Goal: Information Seeking & Learning: Learn about a topic

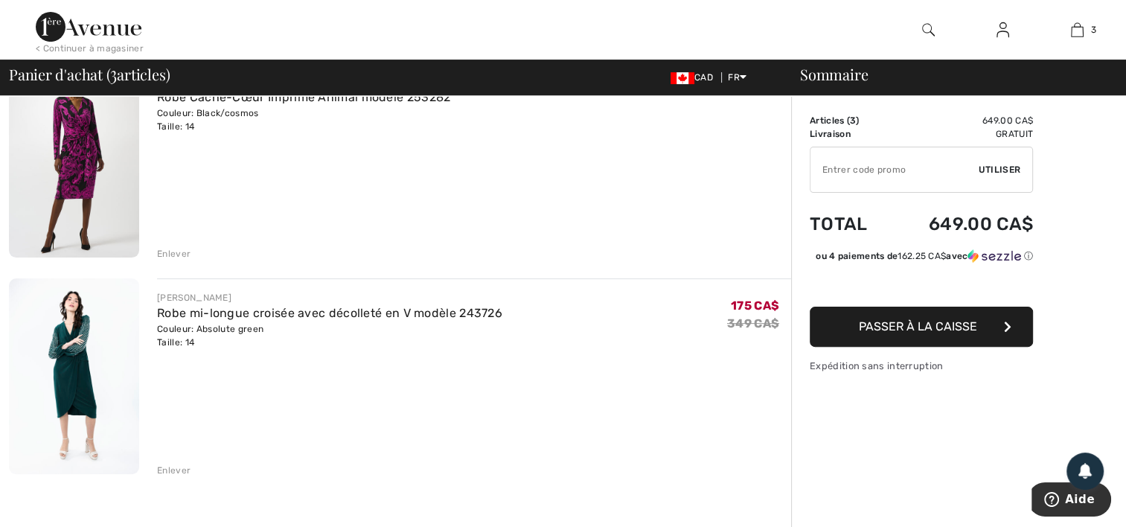
scroll to position [387, 0]
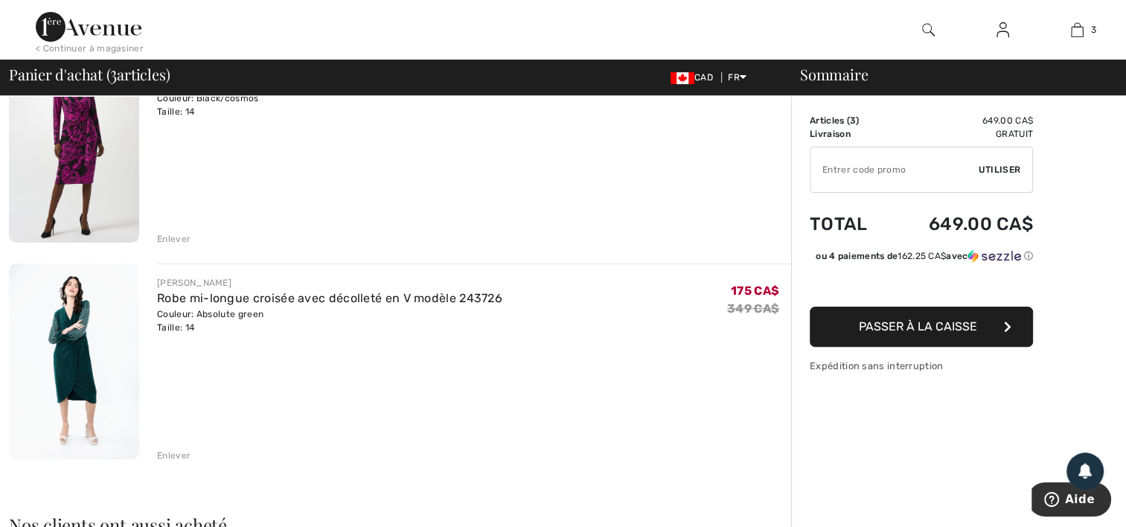
click at [67, 335] on img at bounding box center [74, 361] width 130 height 196
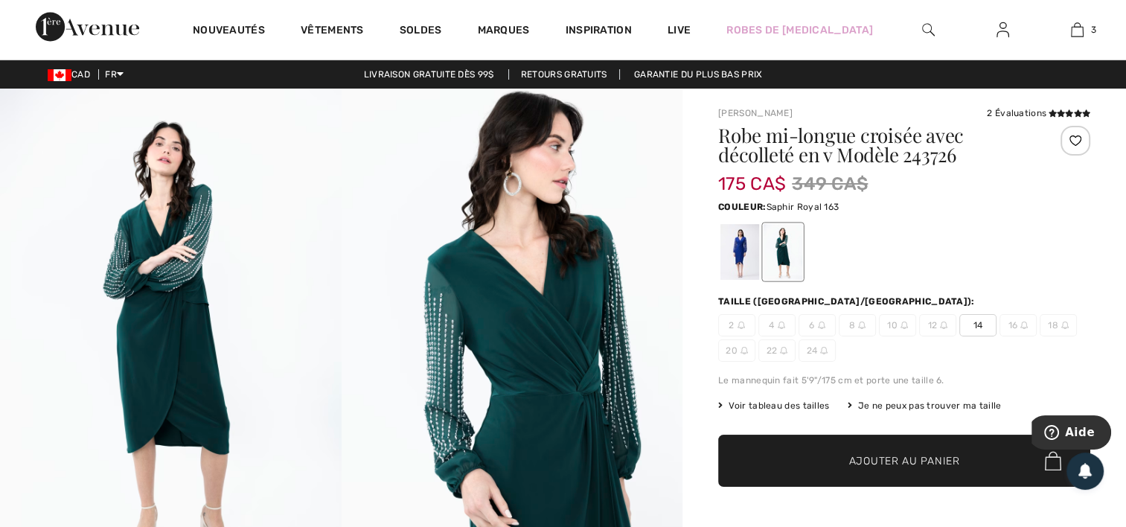
click at [743, 246] on div at bounding box center [739, 252] width 39 height 56
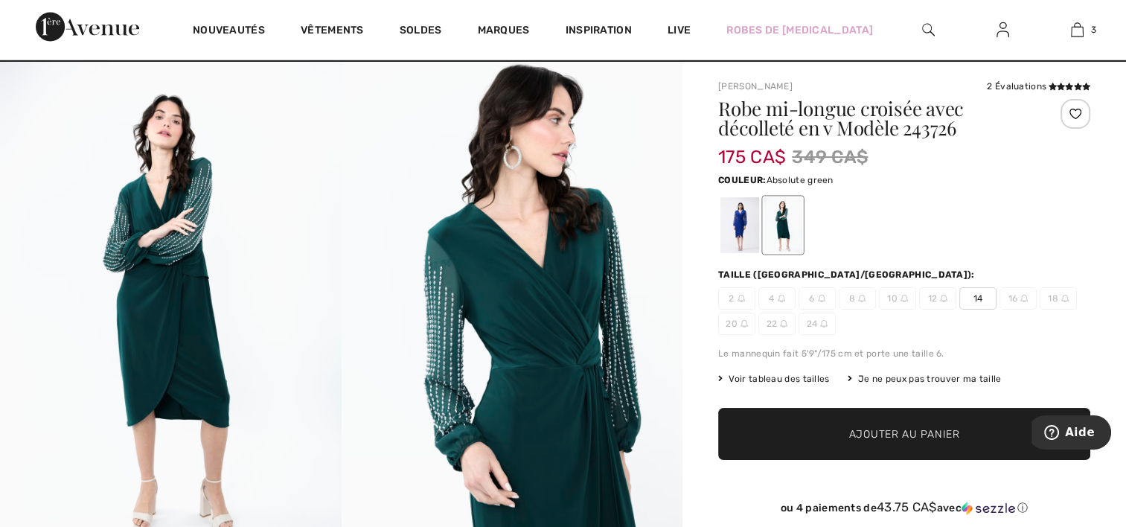
scroll to position [27, 0]
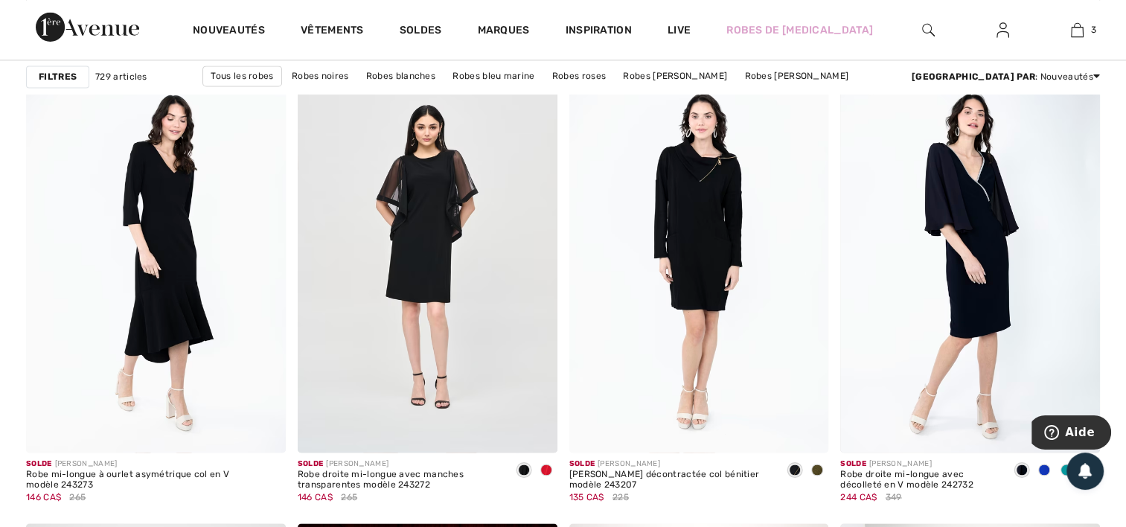
scroll to position [2203, 0]
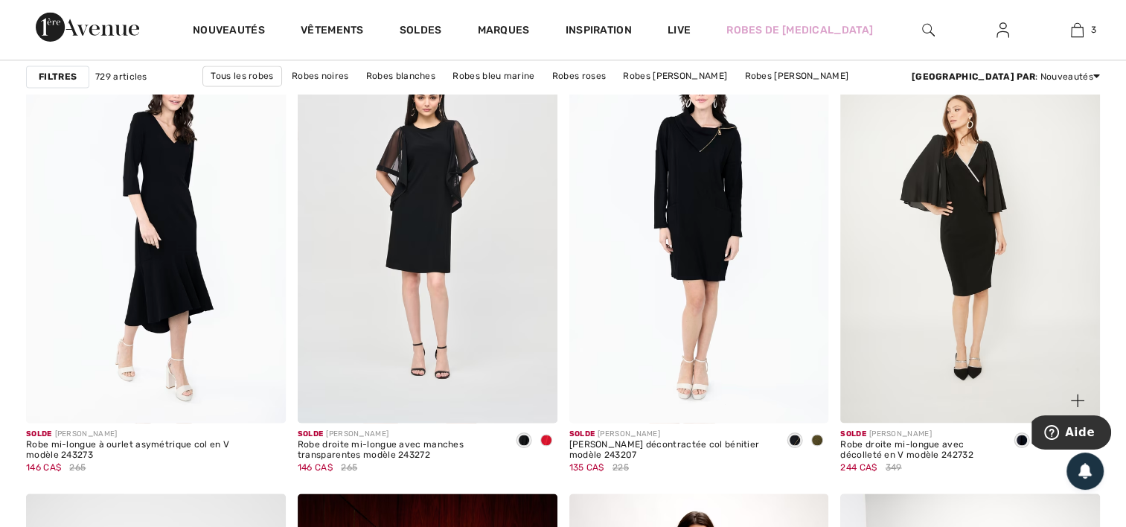
click at [991, 234] on img at bounding box center [970, 227] width 260 height 389
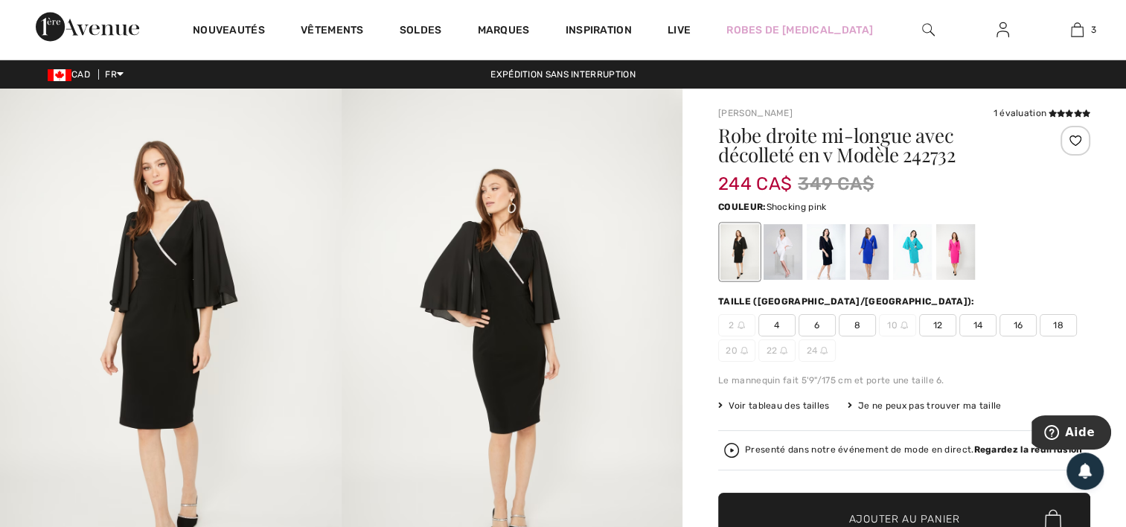
click at [956, 239] on div at bounding box center [955, 252] width 39 height 56
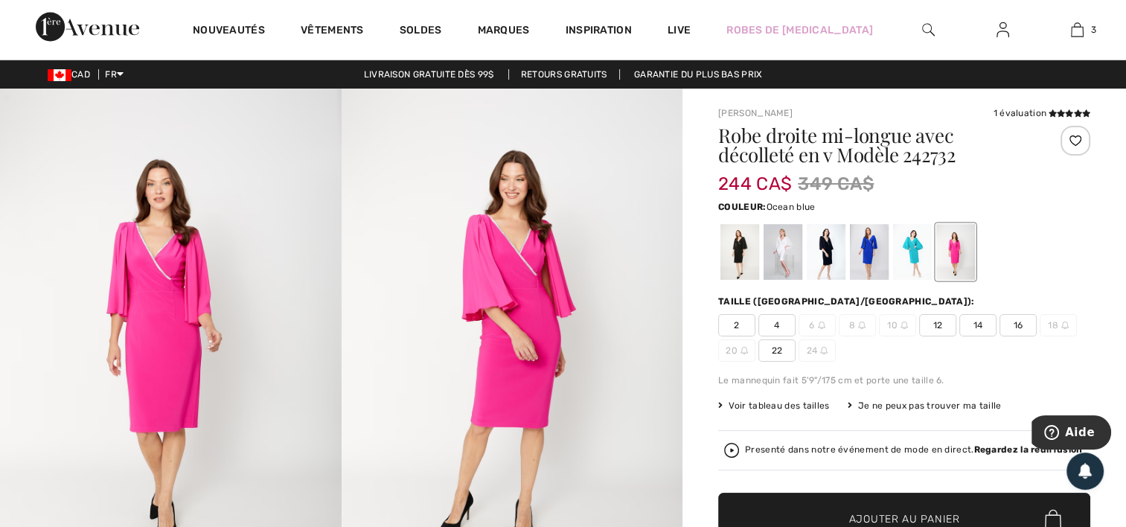
click at [902, 245] on div at bounding box center [912, 252] width 39 height 56
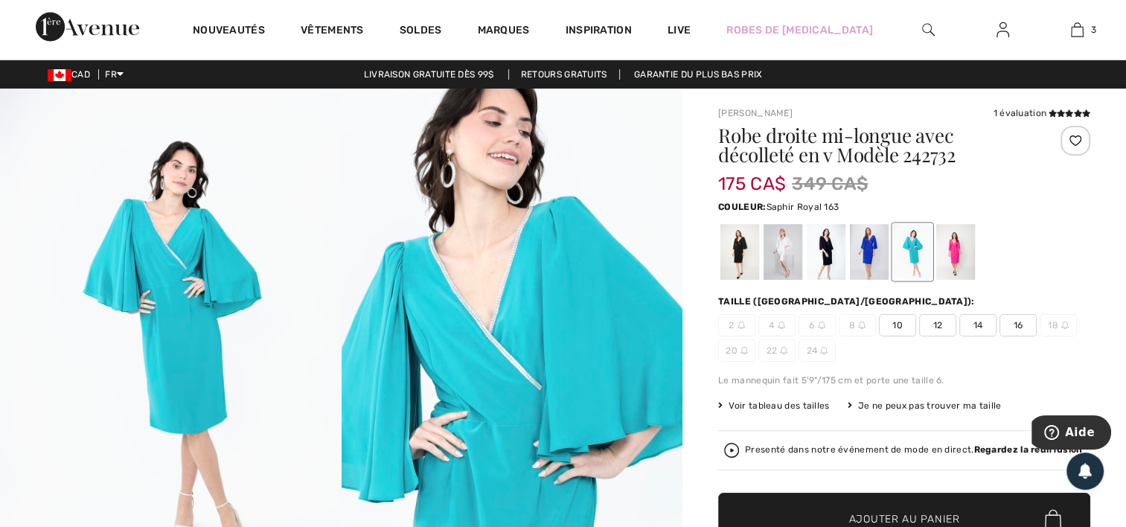
click at [878, 243] on div at bounding box center [869, 252] width 39 height 56
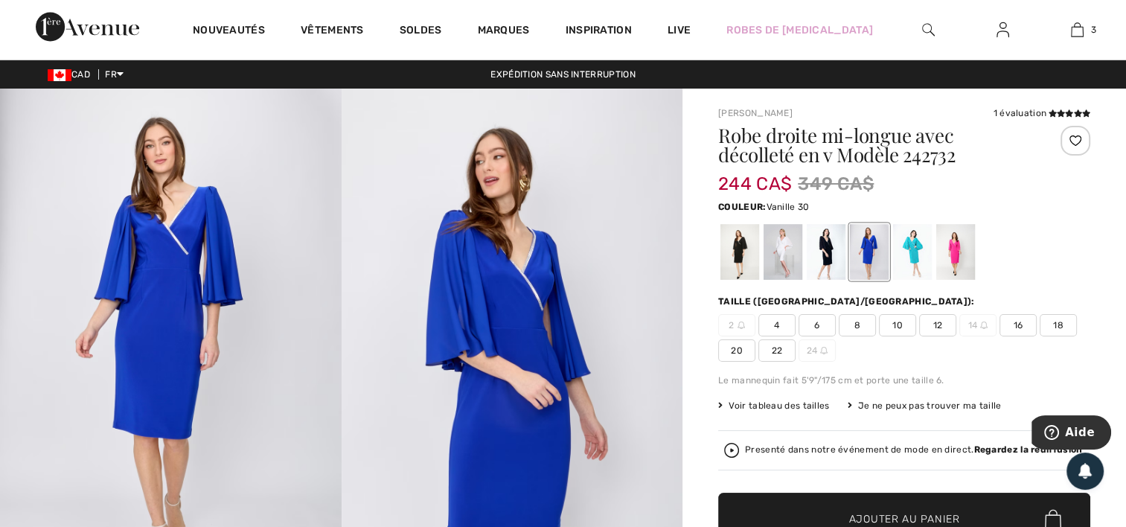
click at [793, 244] on div at bounding box center [783, 252] width 39 height 56
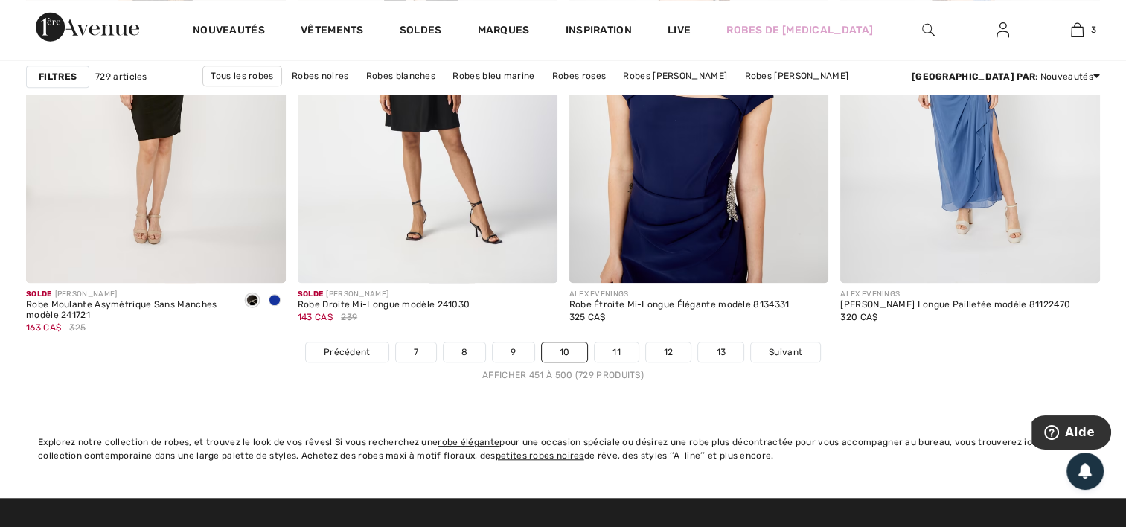
scroll to position [6877, 0]
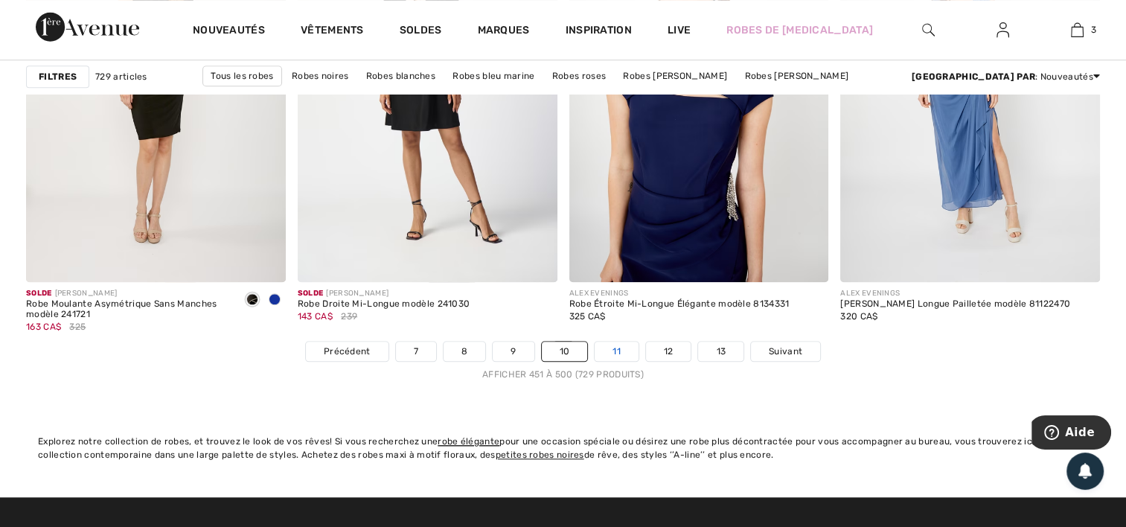
click at [616, 345] on link "11" at bounding box center [617, 351] width 44 height 19
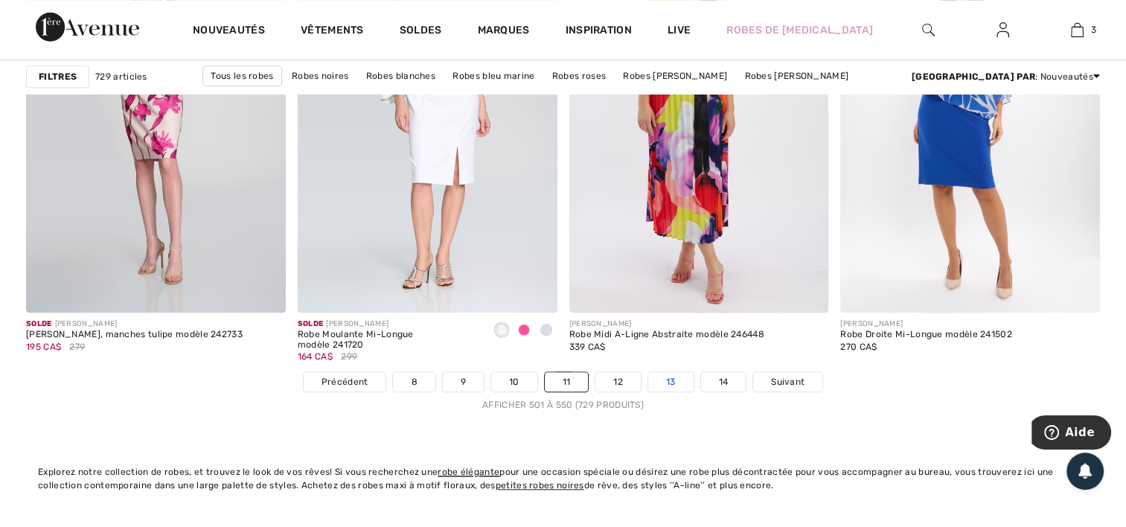
scroll to position [6887, 0]
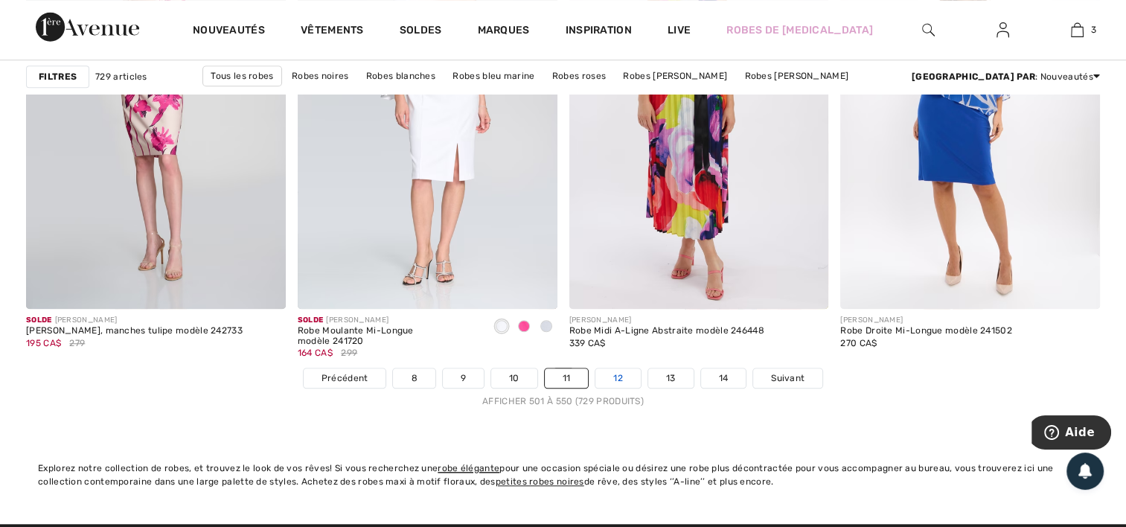
click at [621, 368] on link "12" at bounding box center [617, 377] width 45 height 19
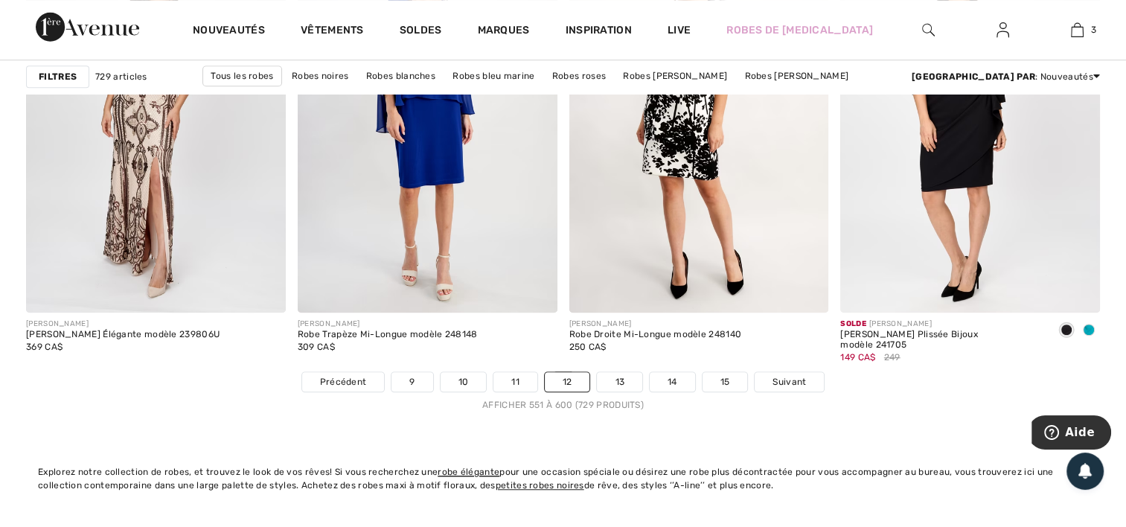
scroll to position [6847, 0]
click at [624, 377] on link "13" at bounding box center [619, 380] width 45 height 19
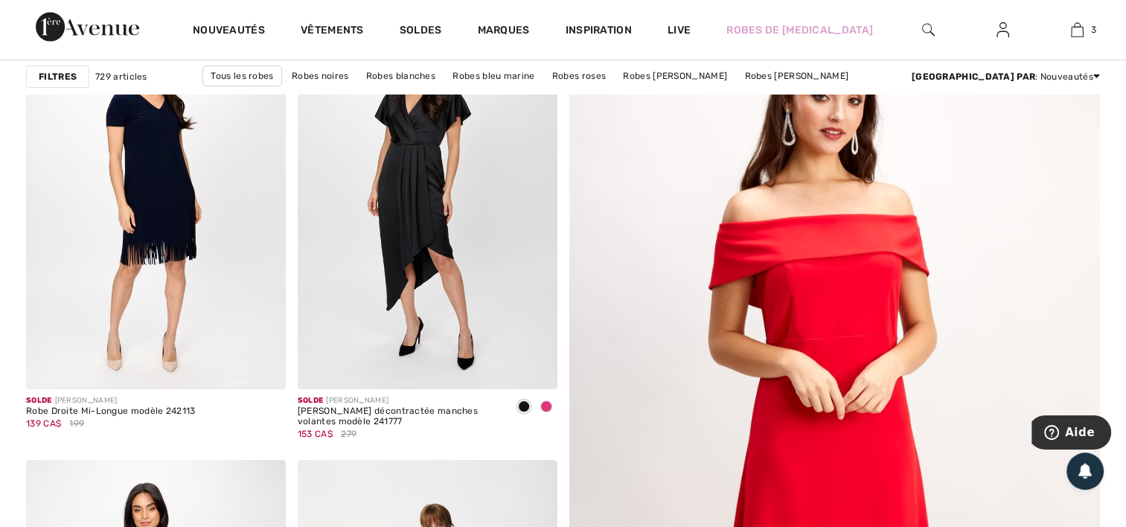
scroll to position [238, 0]
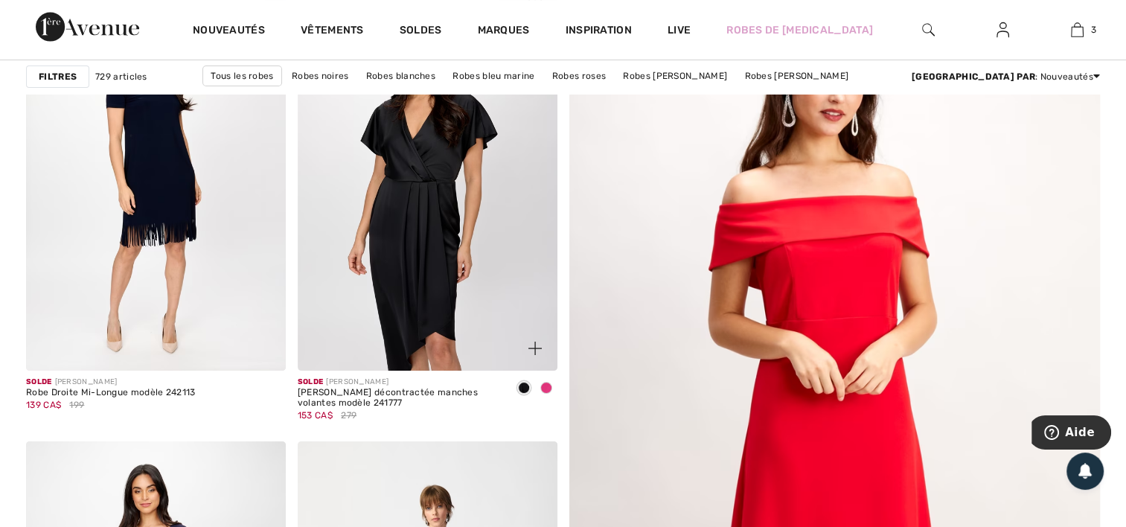
click at [446, 220] on img at bounding box center [428, 175] width 260 height 389
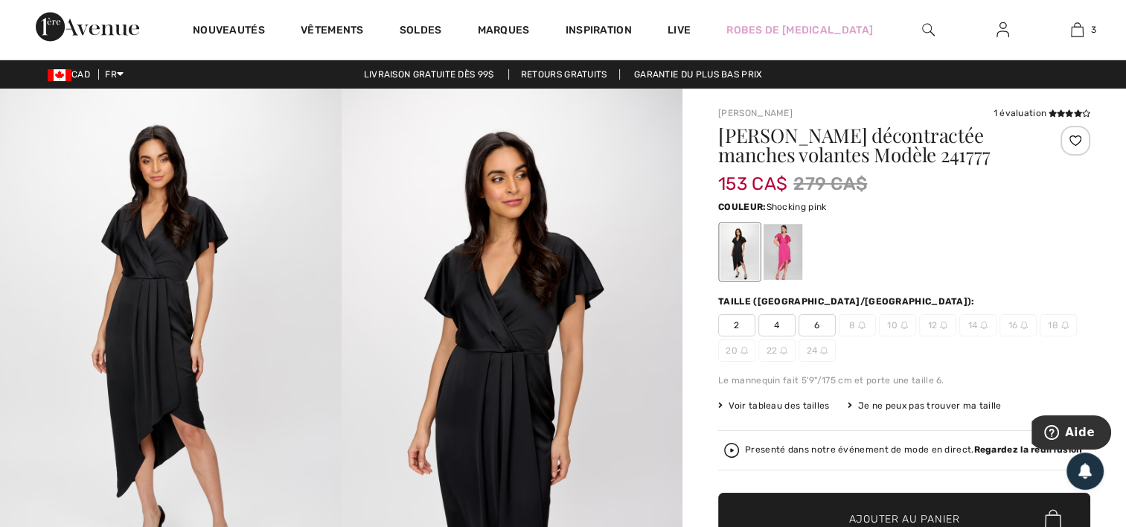
click at [790, 236] on div at bounding box center [783, 252] width 39 height 56
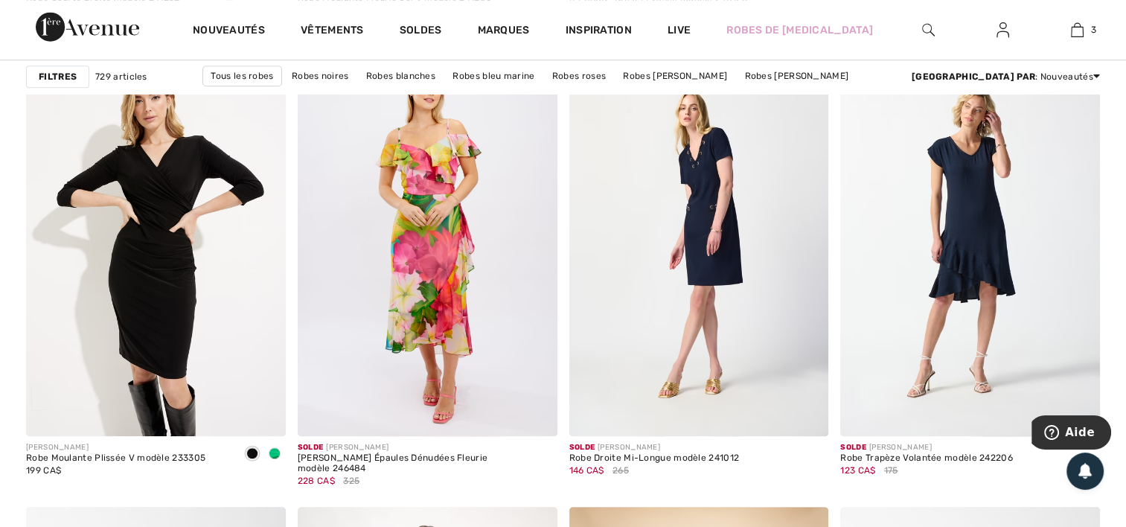
scroll to position [1102, 0]
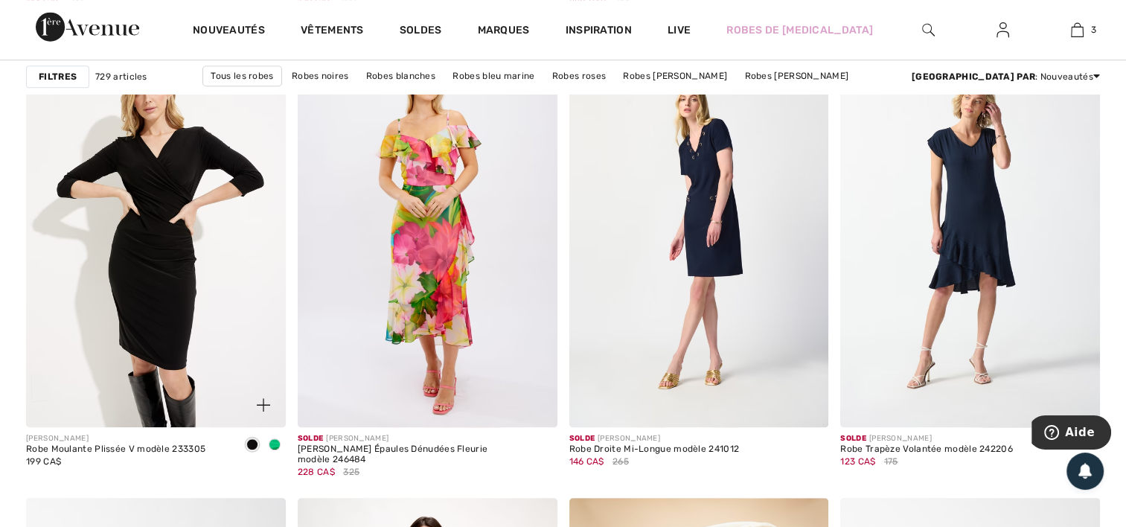
click at [274, 438] on div at bounding box center [274, 445] width 22 height 25
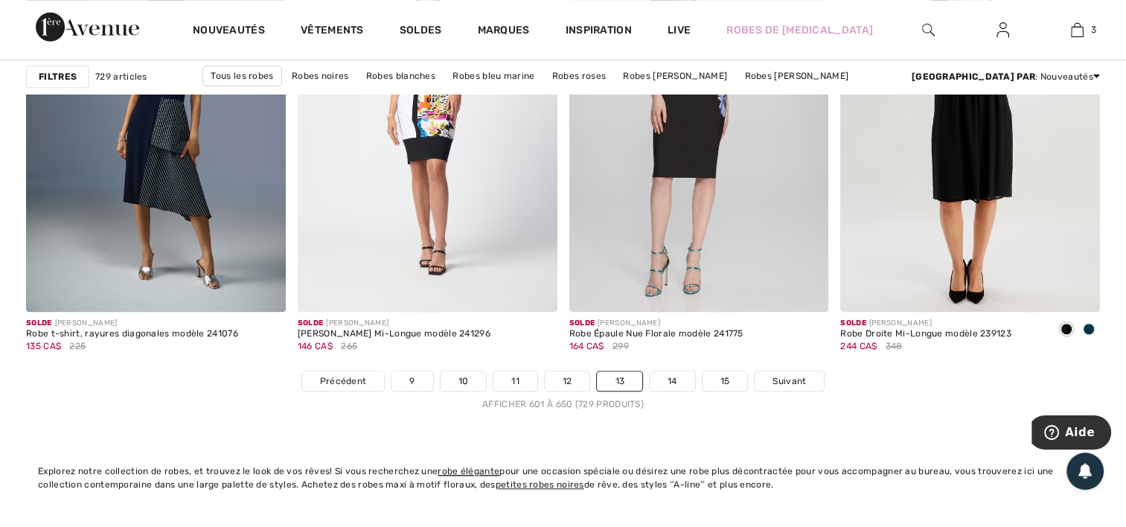
scroll to position [6867, 0]
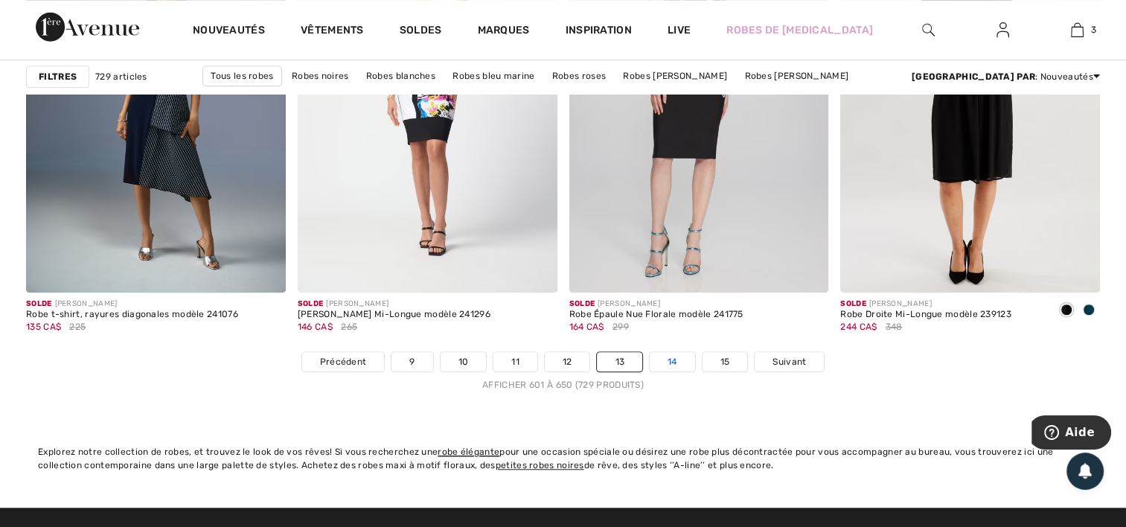
click at [675, 357] on link "14" at bounding box center [672, 361] width 45 height 19
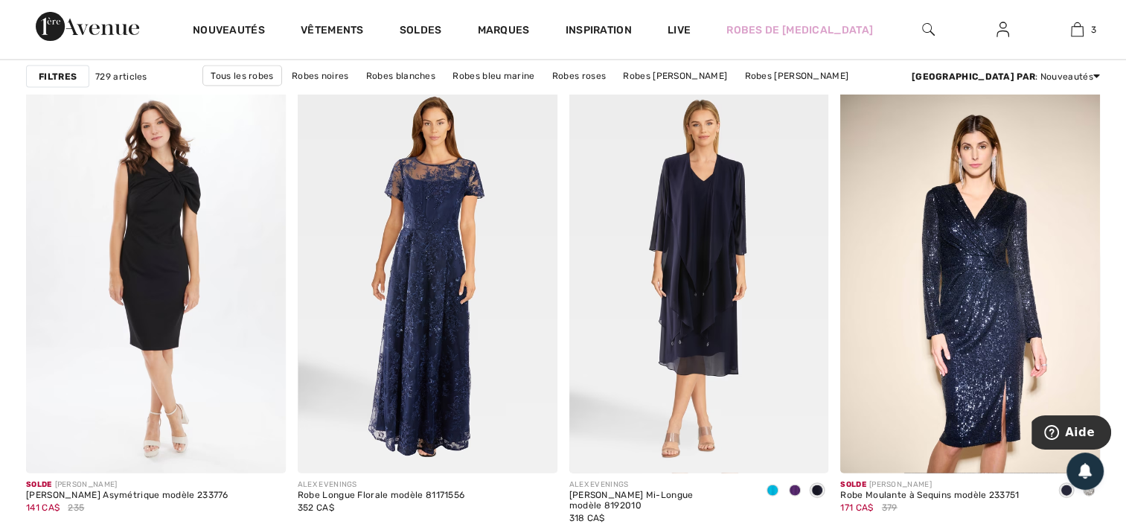
scroll to position [3086, 0]
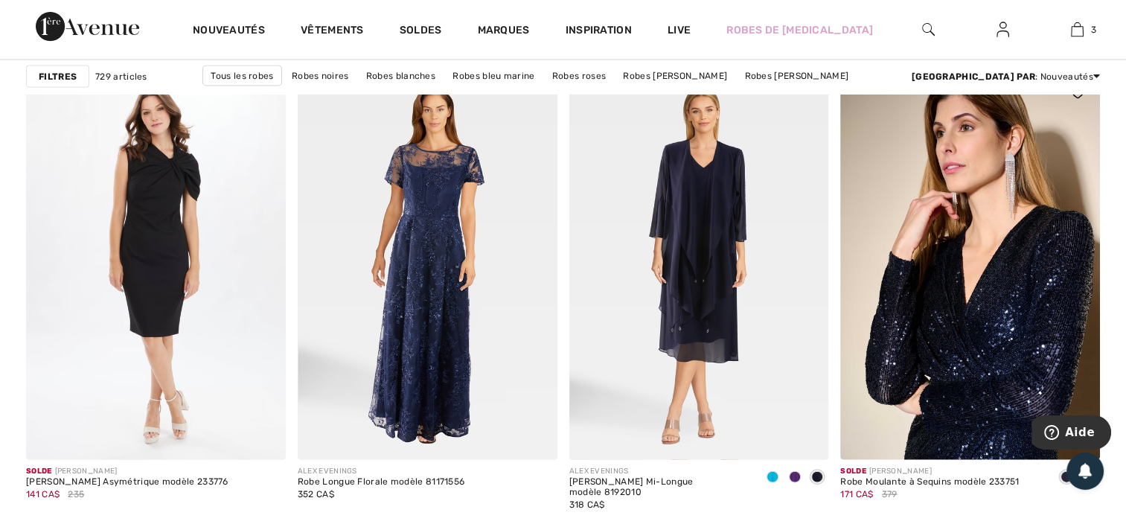
click at [960, 232] on img at bounding box center [970, 265] width 260 height 389
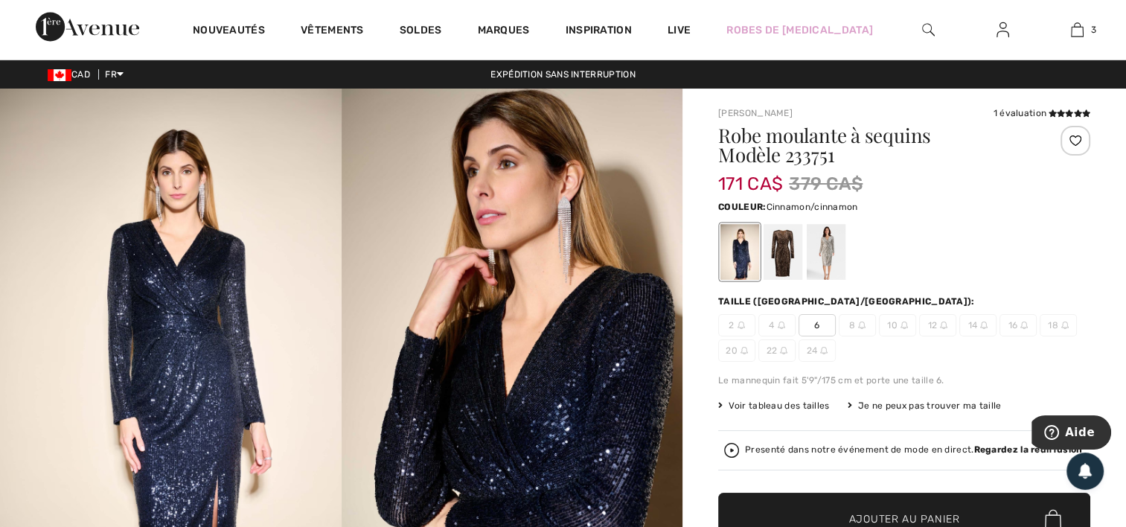
click at [783, 243] on div at bounding box center [783, 252] width 39 height 56
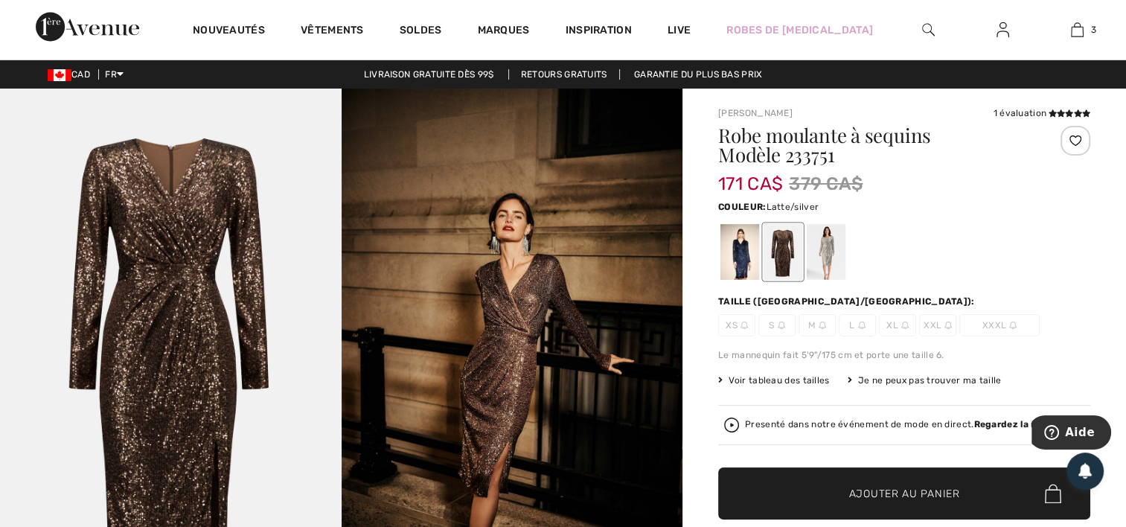
click at [828, 243] on div at bounding box center [826, 252] width 39 height 56
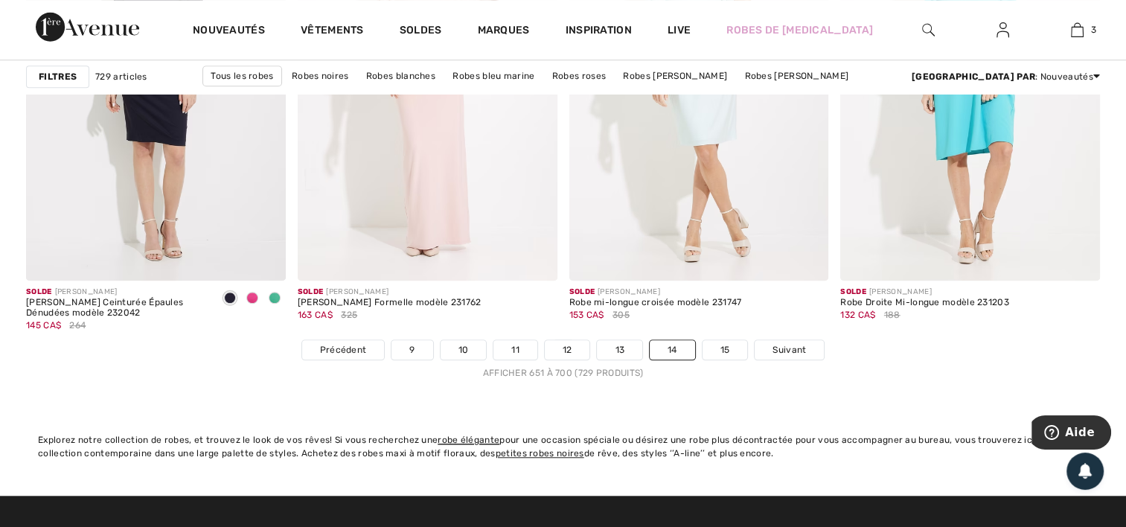
scroll to position [6886, 0]
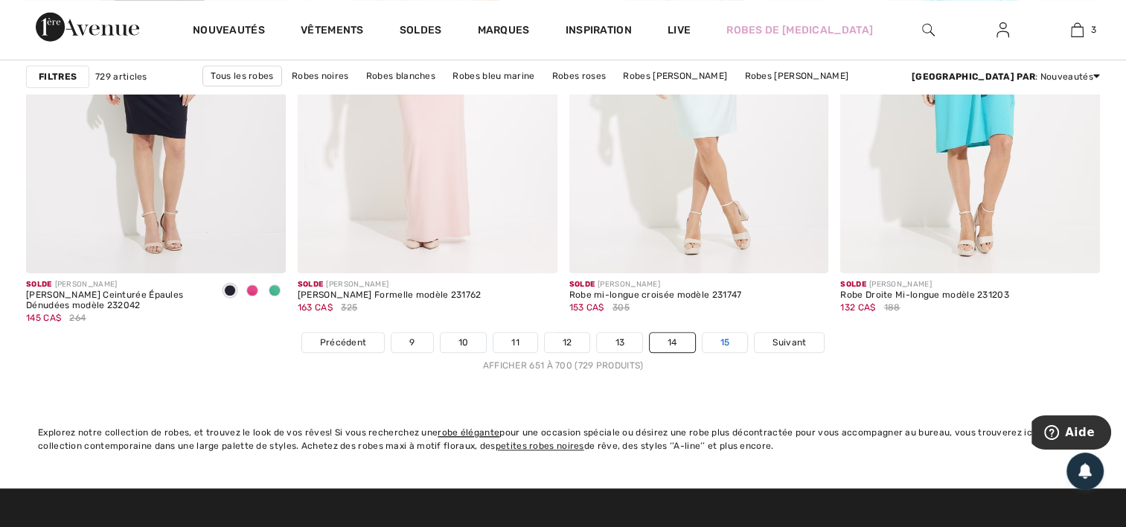
click at [732, 339] on link "15" at bounding box center [725, 342] width 45 height 19
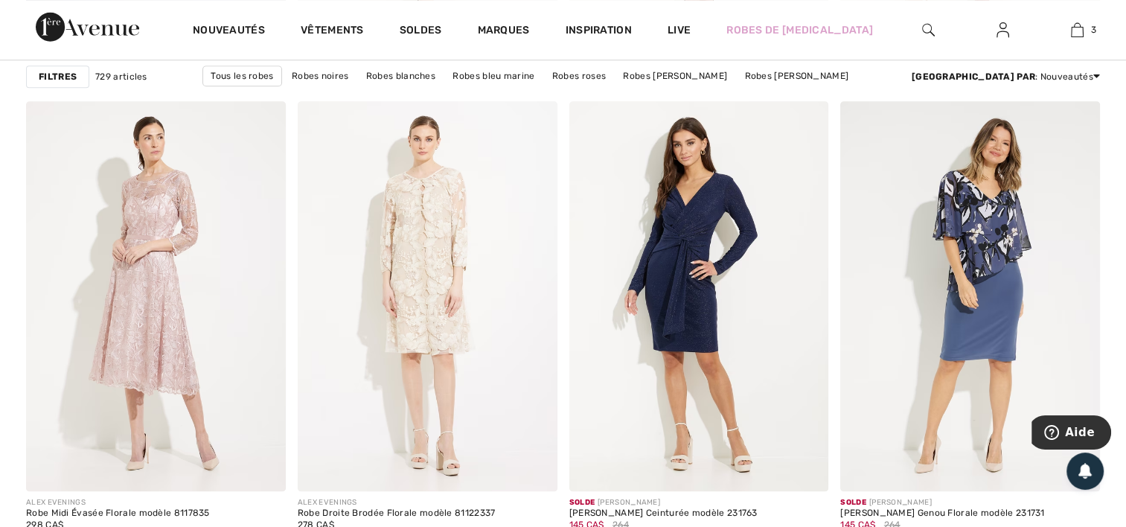
scroll to position [1528, 0]
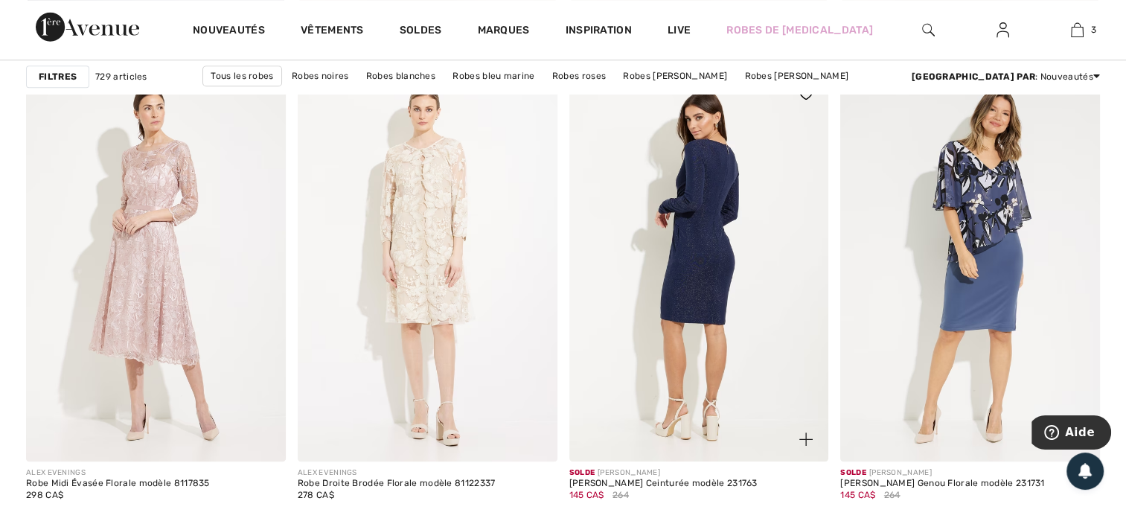
click at [710, 208] on img at bounding box center [699, 265] width 260 height 389
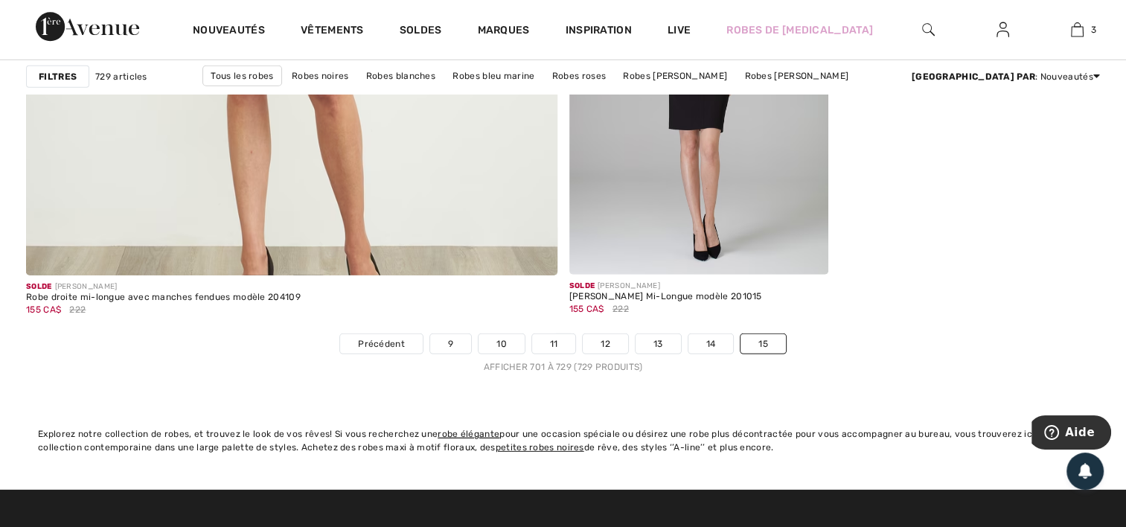
scroll to position [4416, 0]
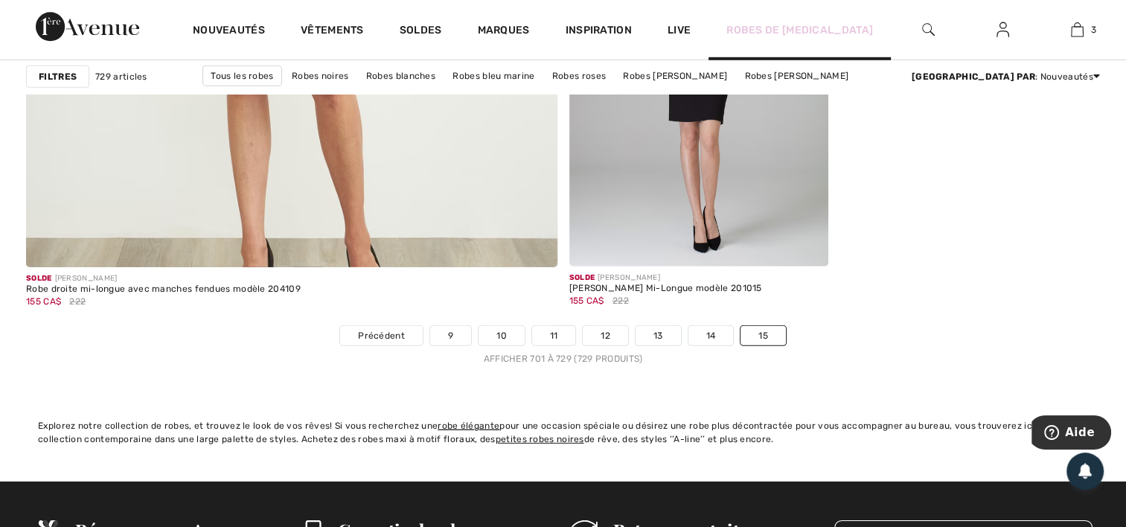
click at [771, 28] on link "Robes de [MEDICAL_DATA]" at bounding box center [799, 30] width 147 height 16
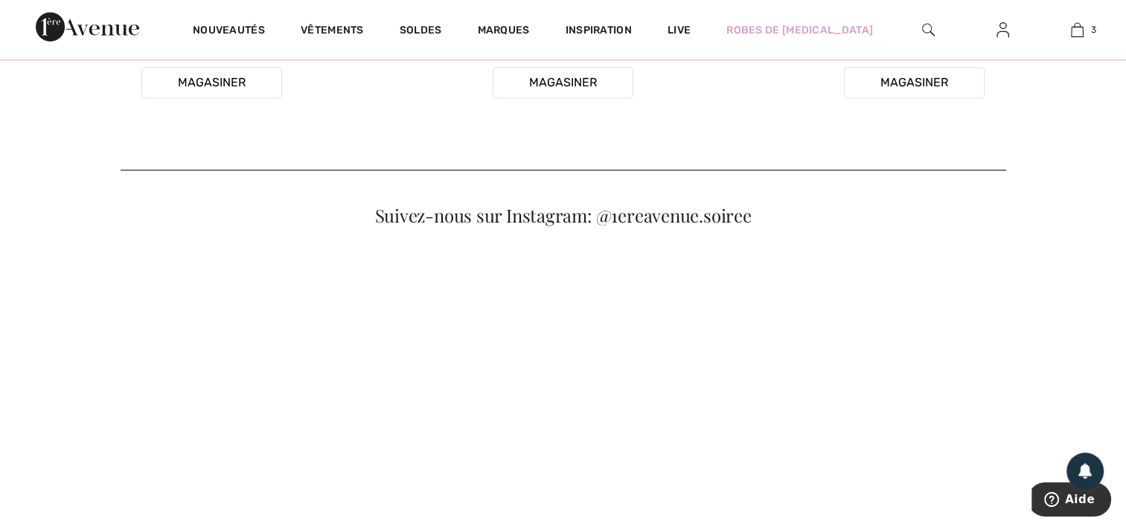
scroll to position [754, 0]
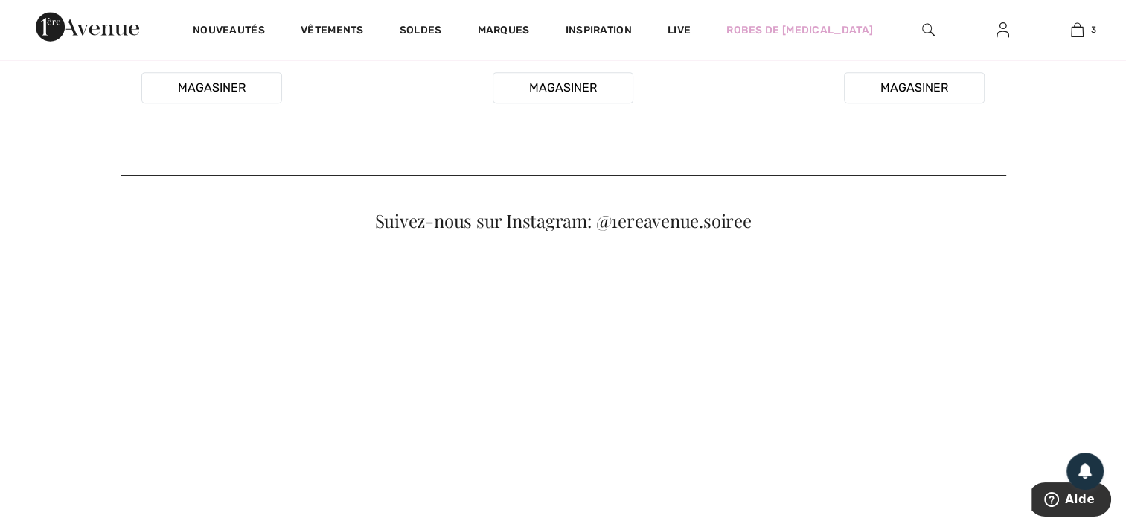
click at [573, 103] on button "Magasiner" at bounding box center [563, 87] width 141 height 31
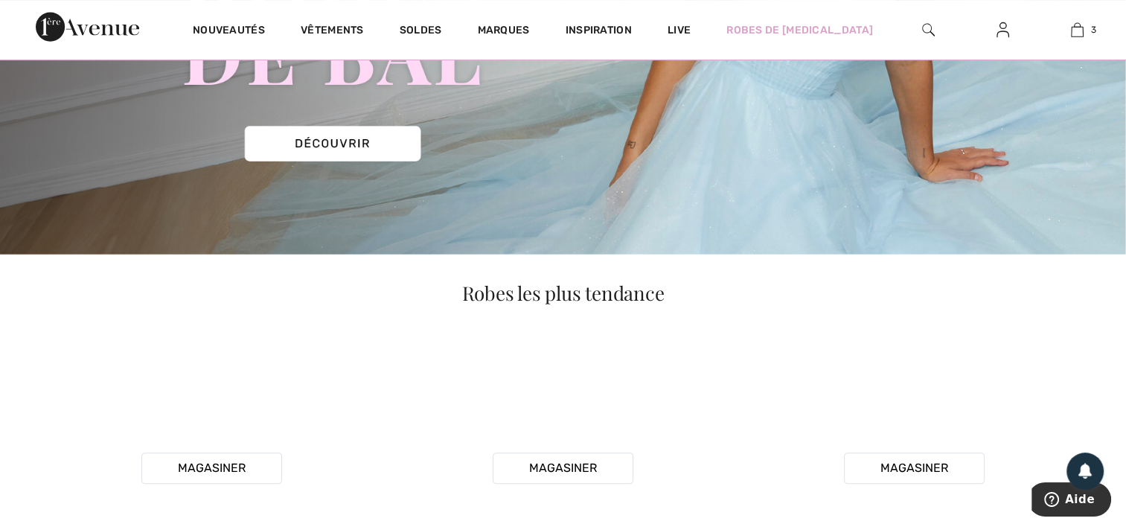
scroll to position [355, 0]
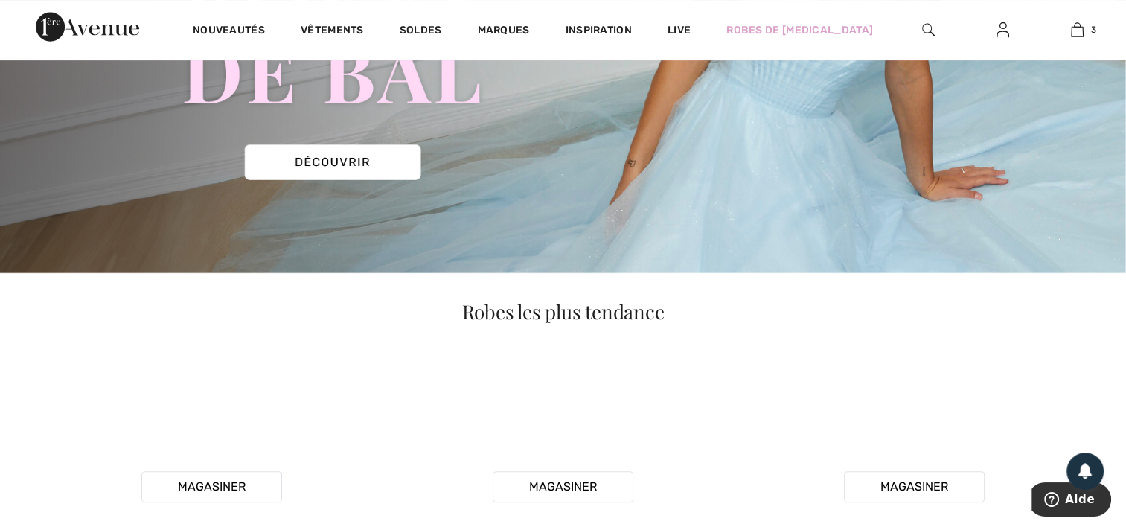
click at [351, 164] on img at bounding box center [563, 4] width 1126 height 540
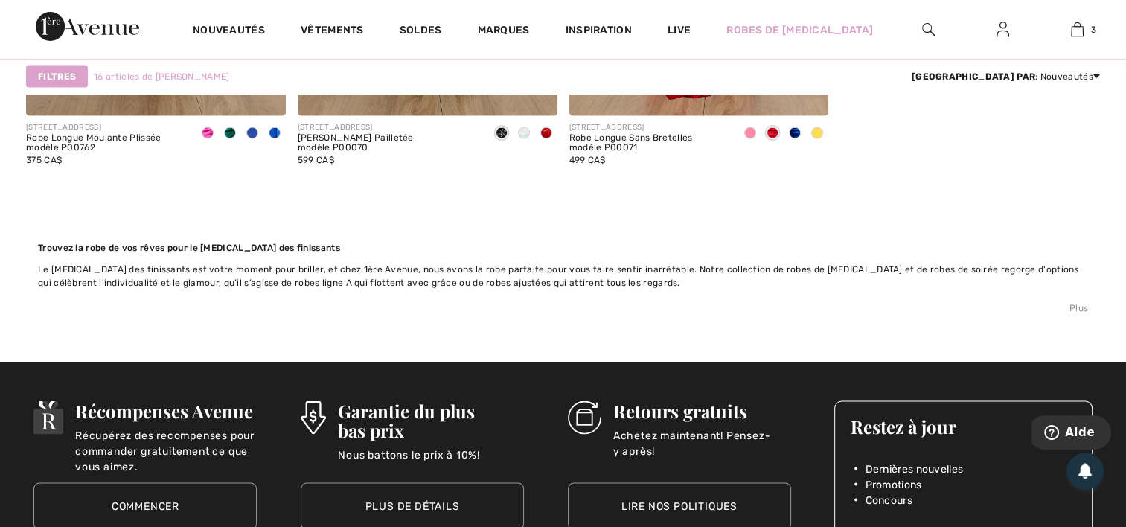
scroll to position [2888, 0]
